Goal: Find specific page/section: Find specific page/section

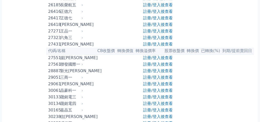
scroll to position [602, 0]
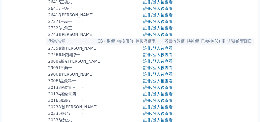
click at [82, 23] on icon at bounding box center [82, 21] width 3 height 3
click at [83, 23] on icon at bounding box center [82, 21] width 3 height 3
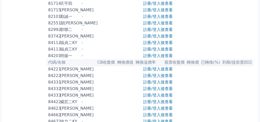
scroll to position [2634, 0]
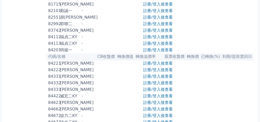
drag, startPoint x: 62, startPoint y: 79, endPoint x: 58, endPoint y: 79, distance: 3.8
drag, startPoint x: 58, startPoint y: 79, endPoint x: 48, endPoint y: 79, distance: 10.6
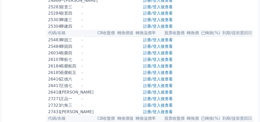
scroll to position [0, 0]
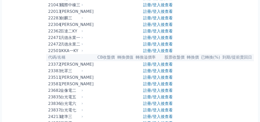
scroll to position [351, 0]
